Goal: Task Accomplishment & Management: Manage account settings

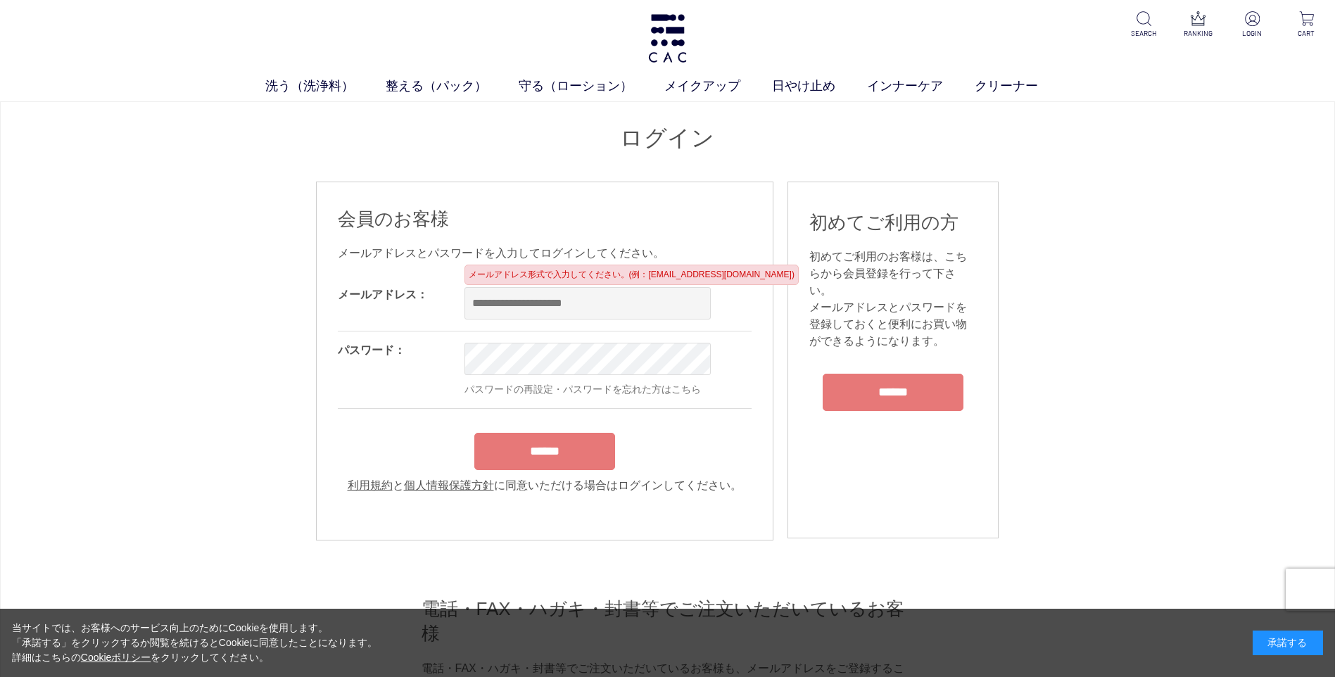
click at [487, 306] on input "email" at bounding box center [588, 303] width 246 height 32
type input "**********"
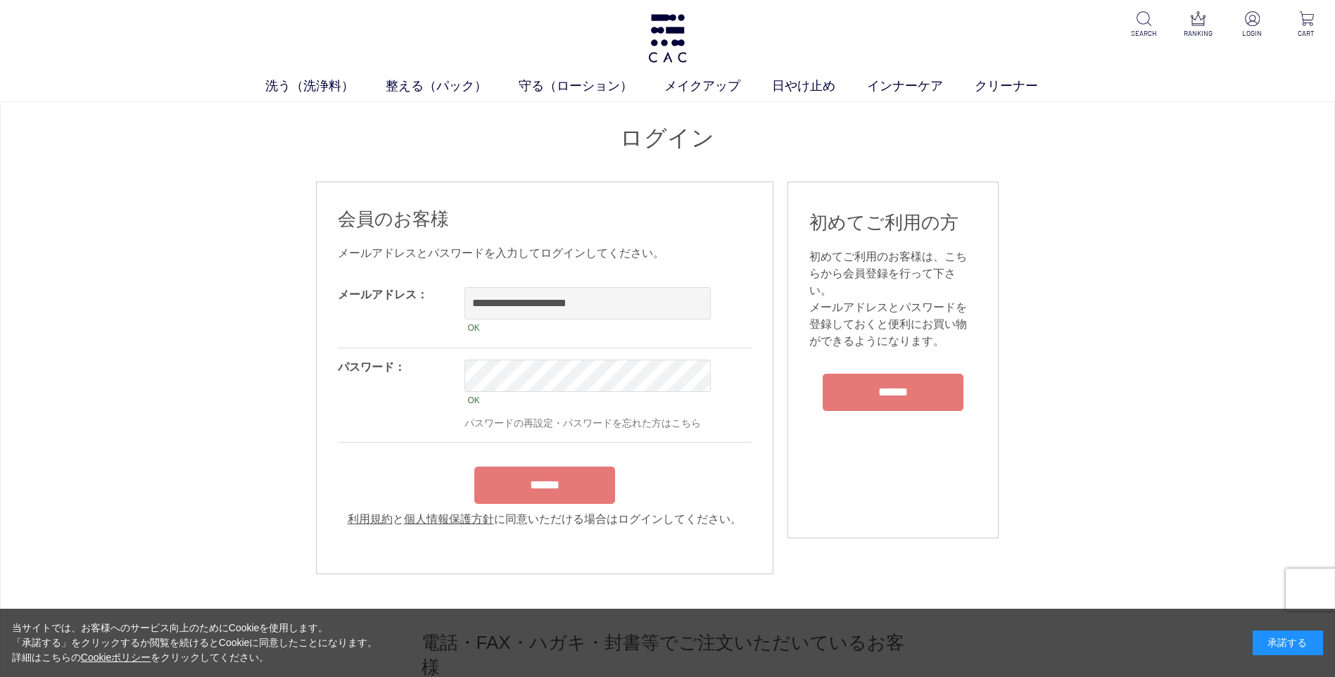
click at [531, 469] on div "******" at bounding box center [545, 482] width 414 height 44
click at [525, 500] on input "******" at bounding box center [544, 485] width 141 height 37
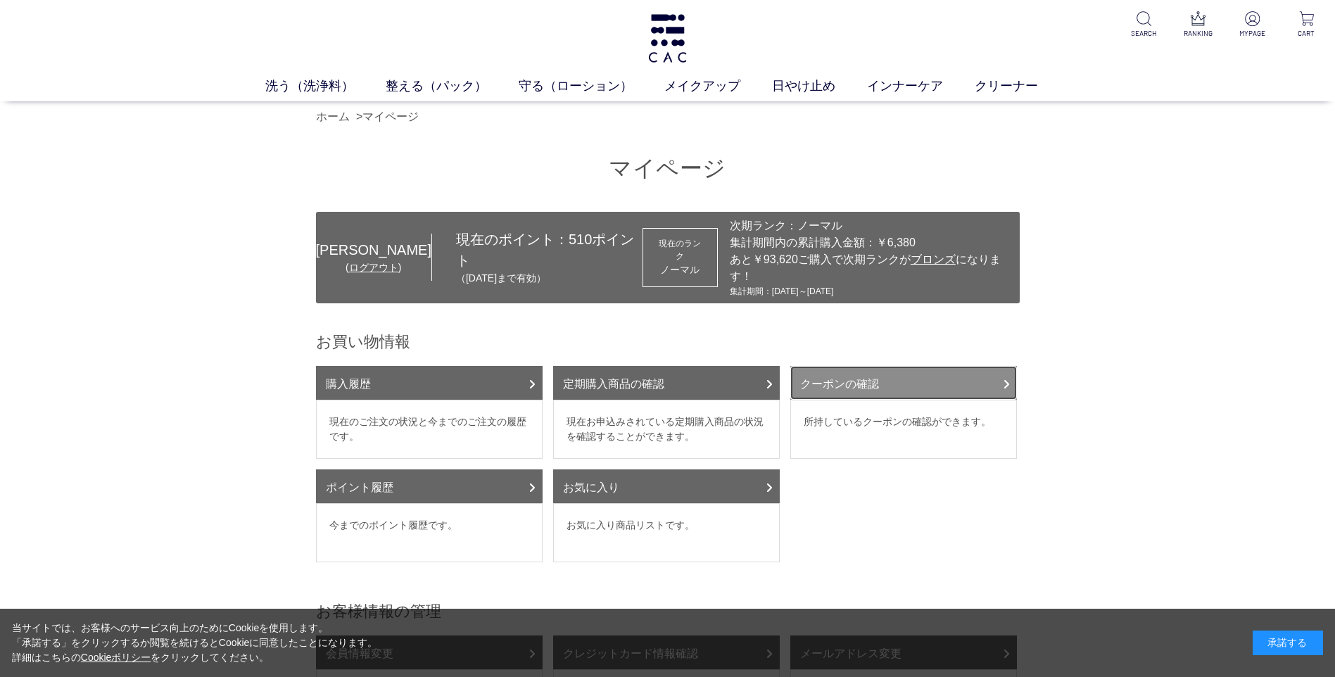
click at [886, 366] on link "クーポンの確認" at bounding box center [903, 383] width 227 height 34
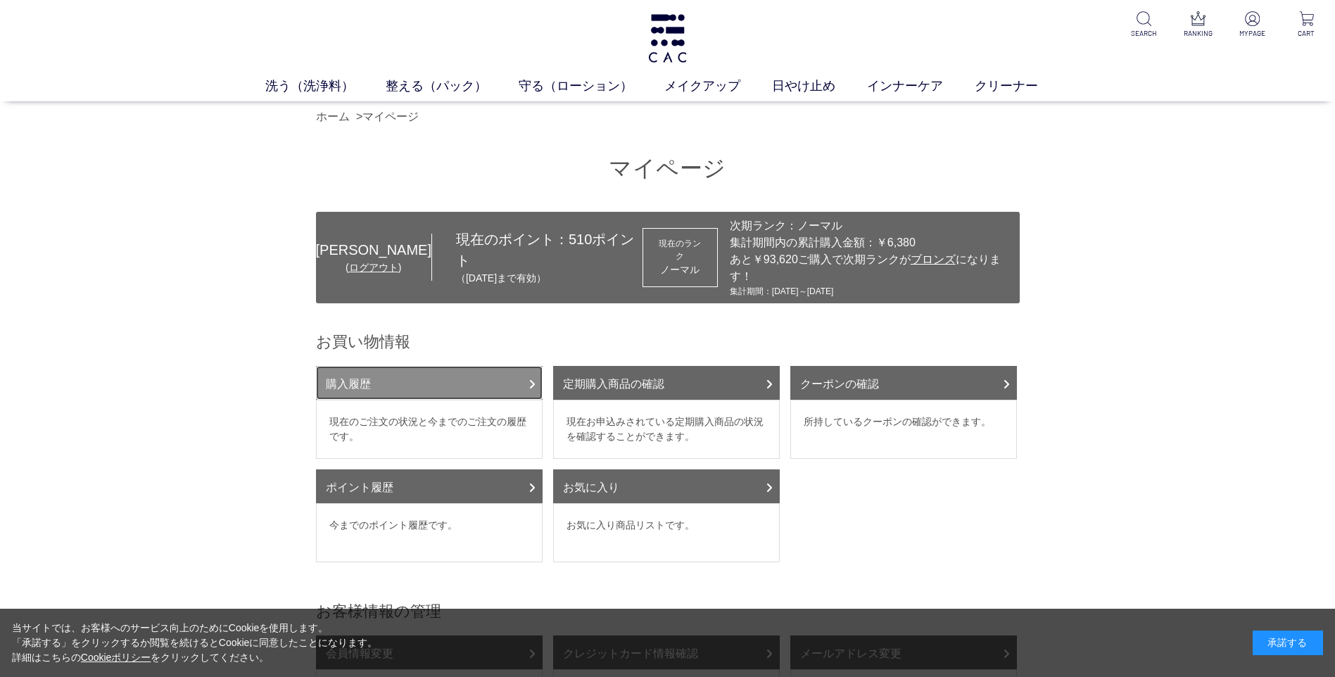
click at [452, 370] on link "購入履歴" at bounding box center [429, 383] width 227 height 34
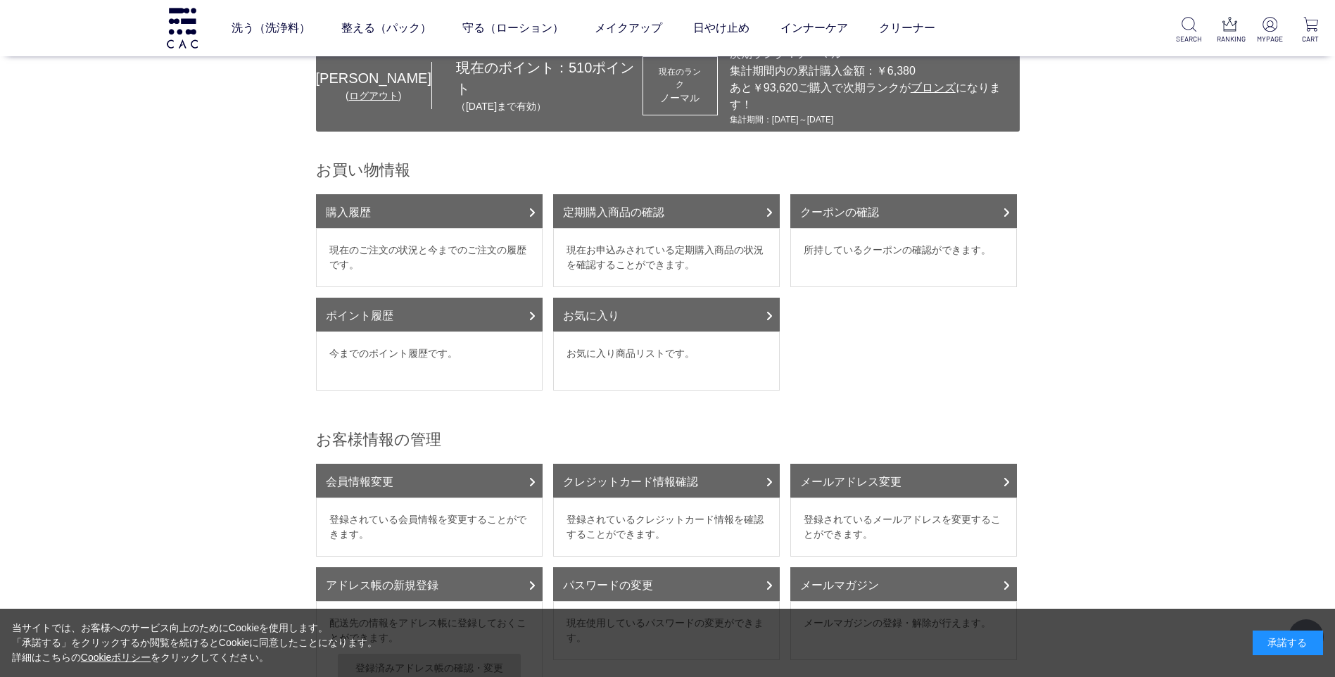
scroll to position [141, 0]
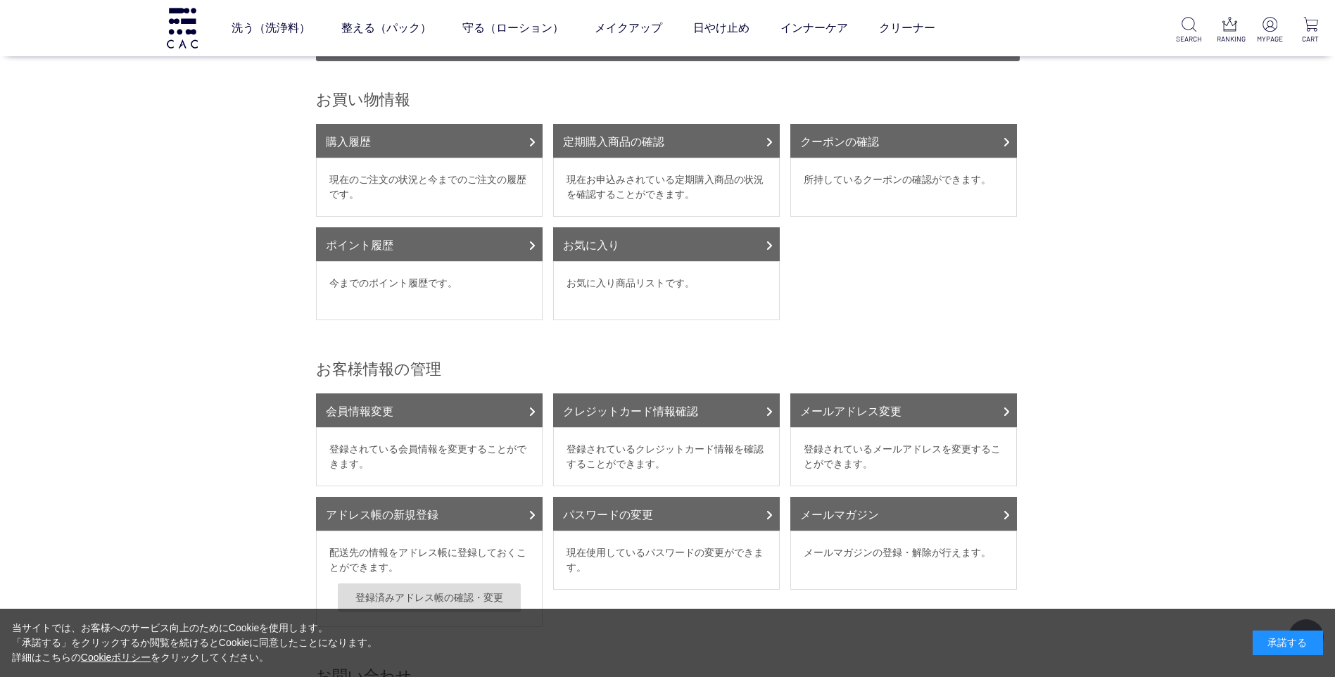
click at [614, 270] on dd "お気に入り商品リストです。" at bounding box center [666, 290] width 227 height 59
click at [629, 234] on link "お気に入り" at bounding box center [666, 244] width 227 height 34
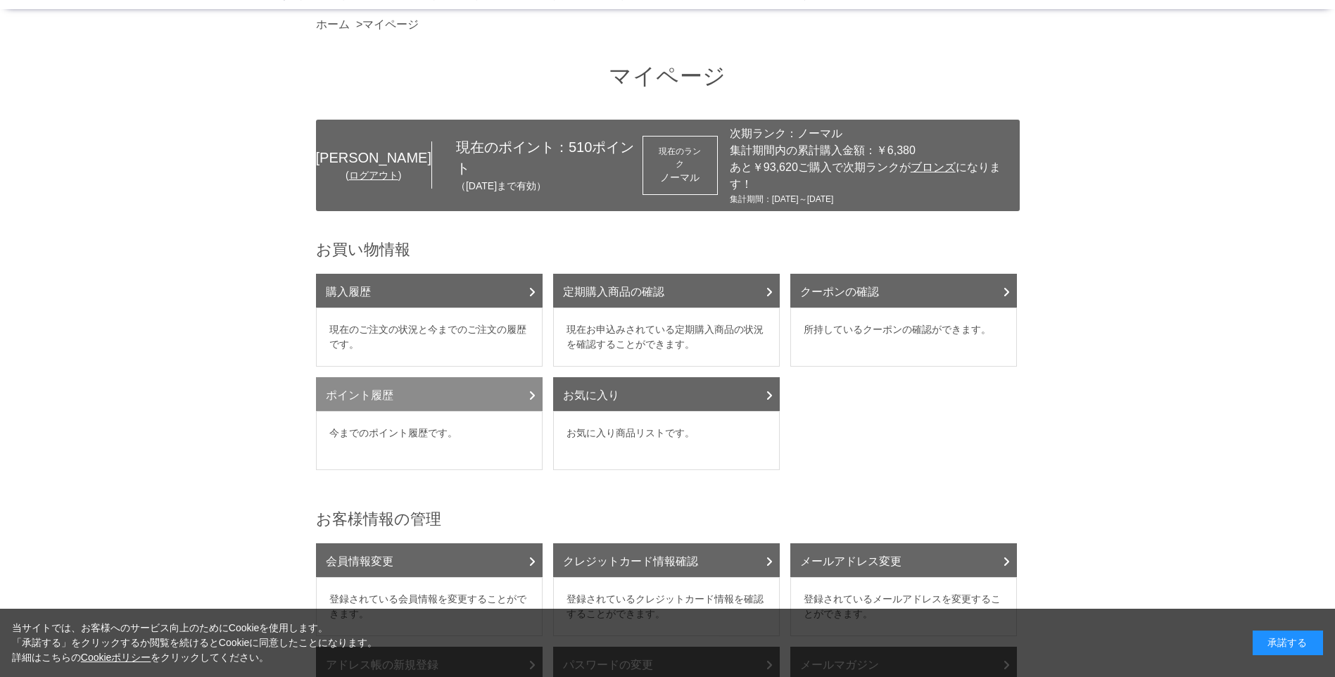
scroll to position [0, 0]
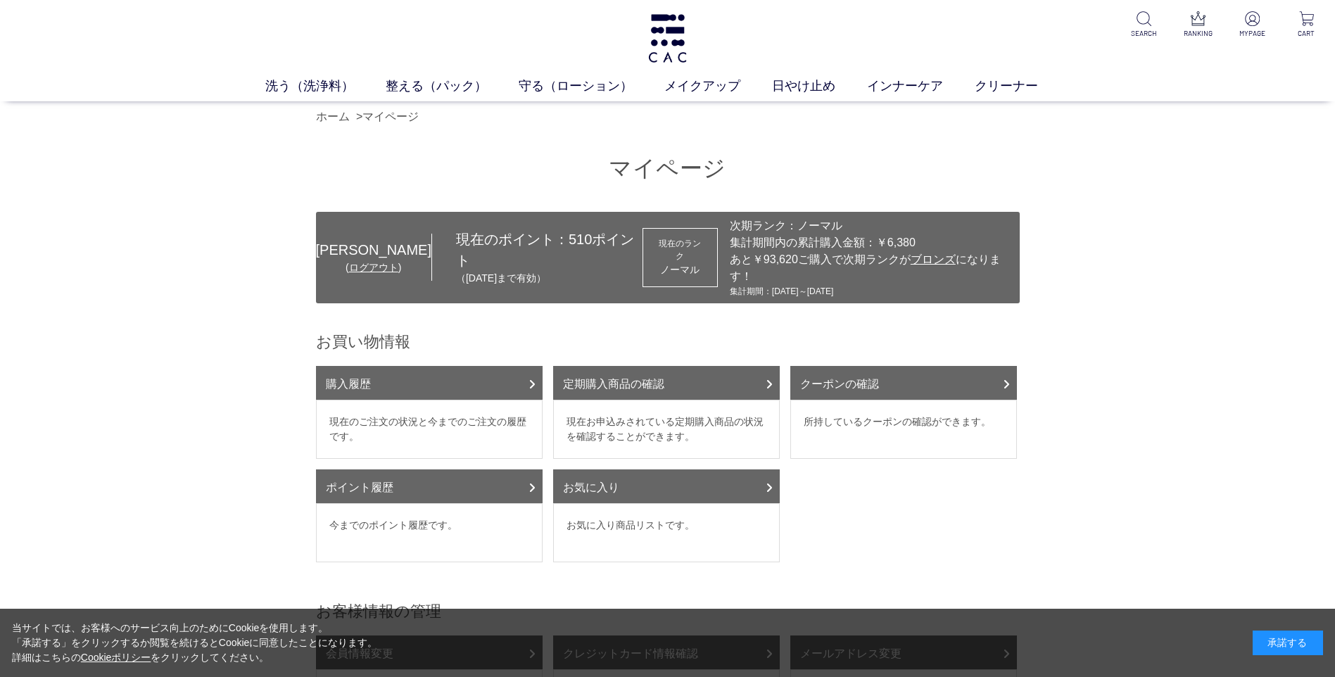
click at [1299, 652] on div "承諾する" at bounding box center [1288, 643] width 70 height 25
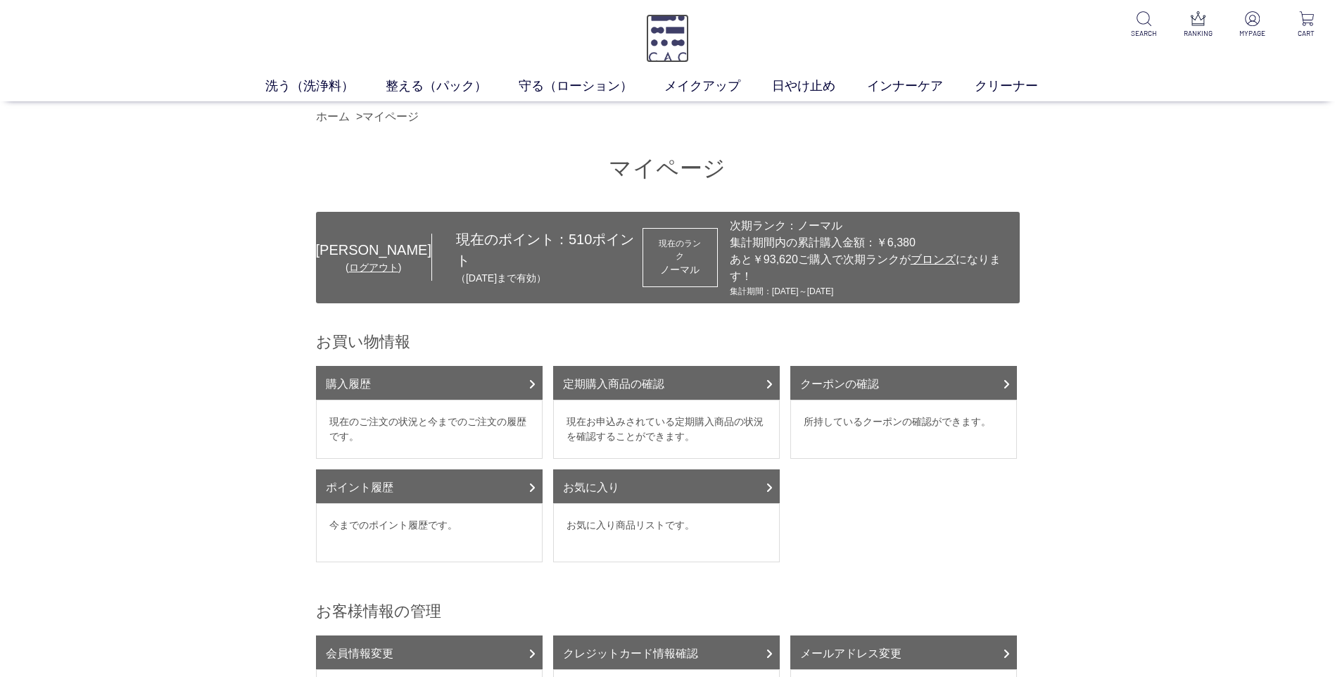
click at [672, 49] on img at bounding box center [667, 38] width 43 height 49
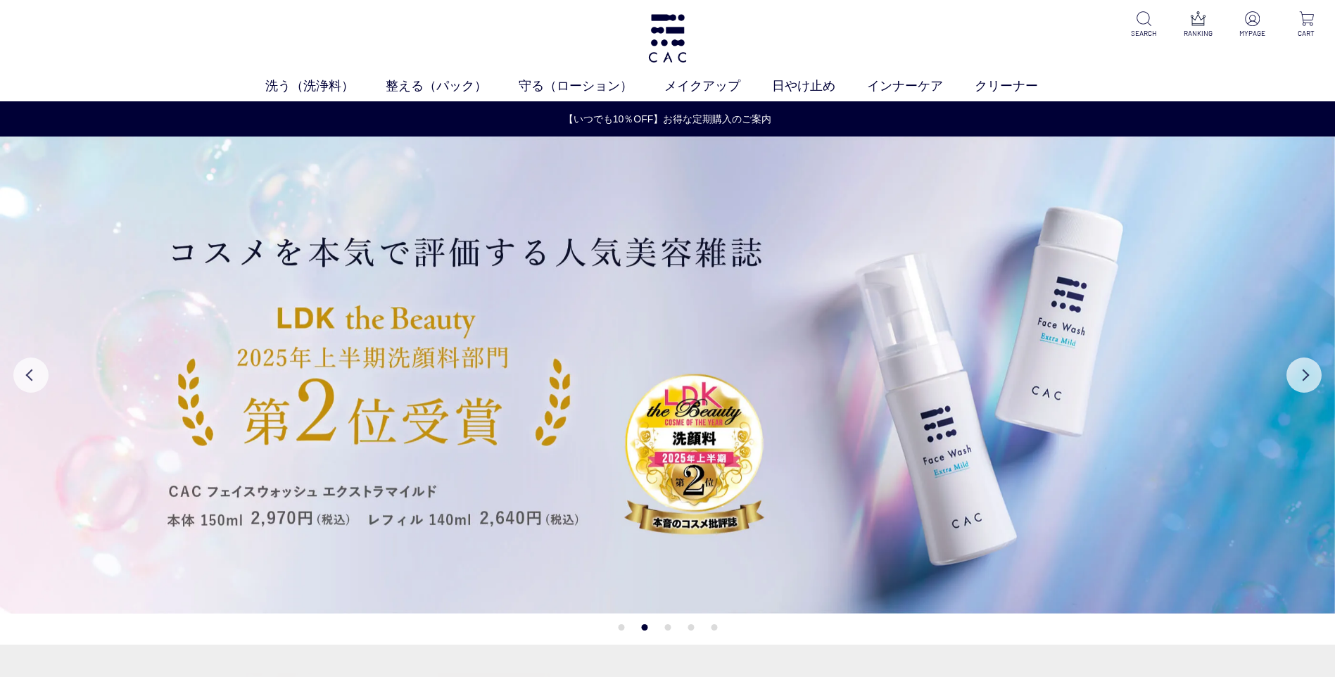
drag, startPoint x: 0, startPoint y: 0, endPoint x: 1069, endPoint y: 72, distance: 1071.6
click at [1069, 72] on div "洗う（洗浄料） 液体洗浄料 パウダー洗浄料 泡洗顔料 グッズ 整える（パック） フェイスパック ヘアパック 守る（ローション） 保湿化粧水 柔軟化粧水 美容液…" at bounding box center [667, 50] width 1335 height 101
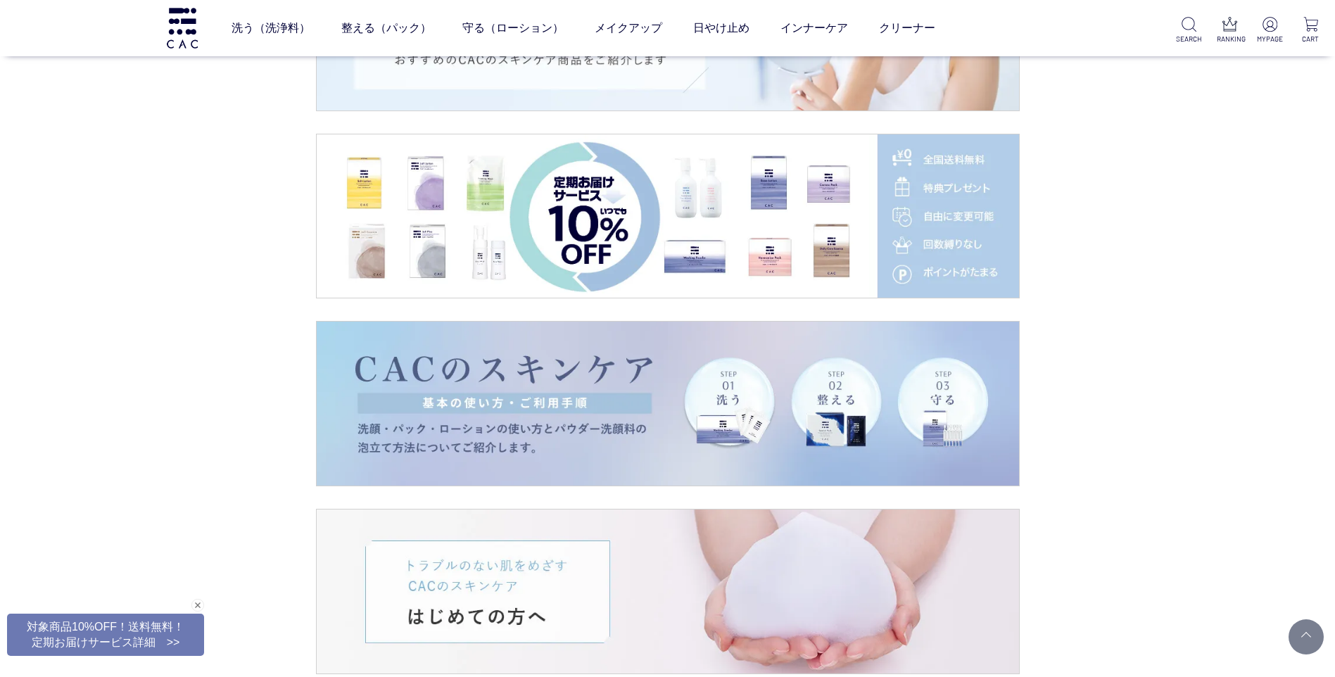
scroll to position [2393, 0]
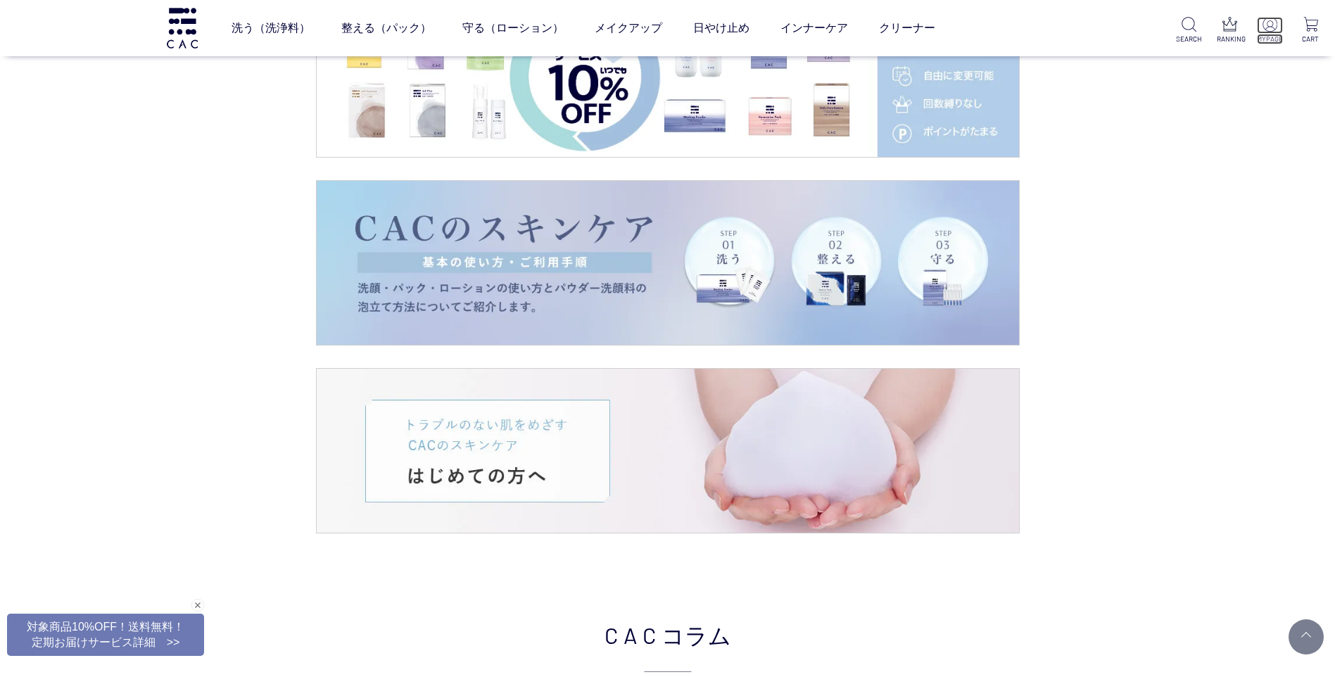
click at [1273, 31] on img at bounding box center [1270, 24] width 15 height 15
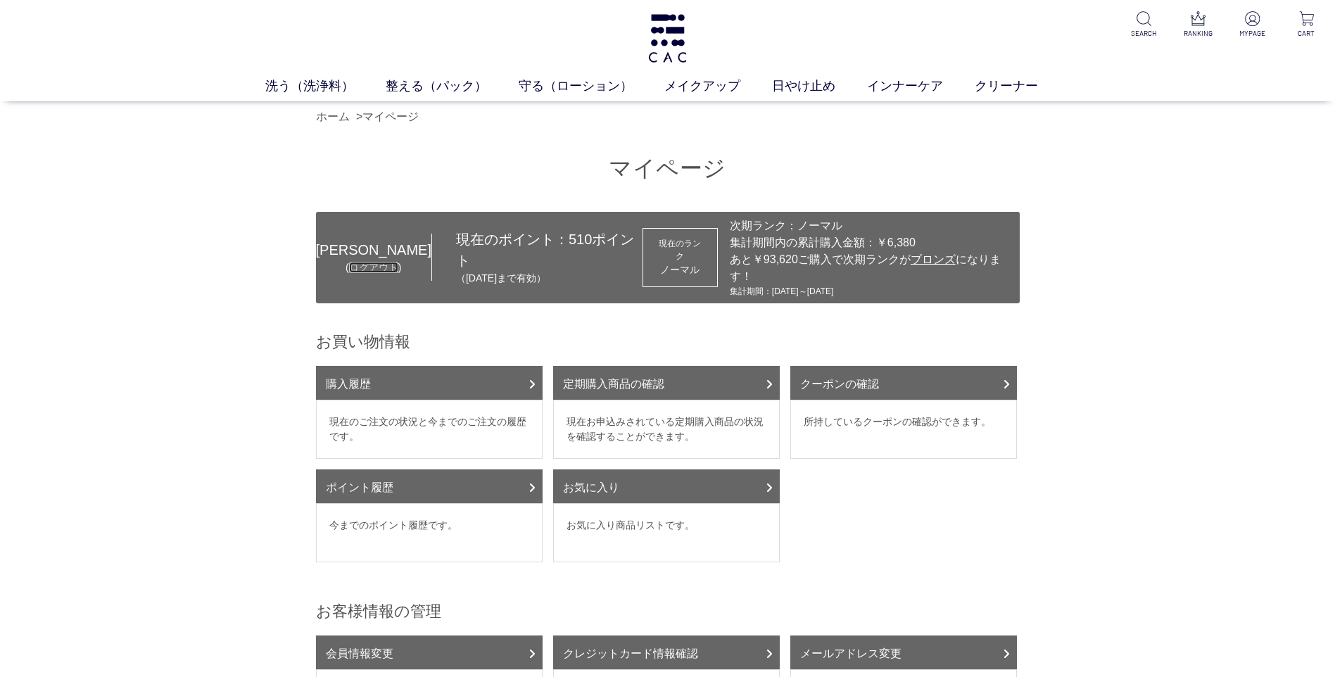
click at [360, 262] on link "ログアウト" at bounding box center [373, 267] width 49 height 11
